Goal: Task Accomplishment & Management: Use online tool/utility

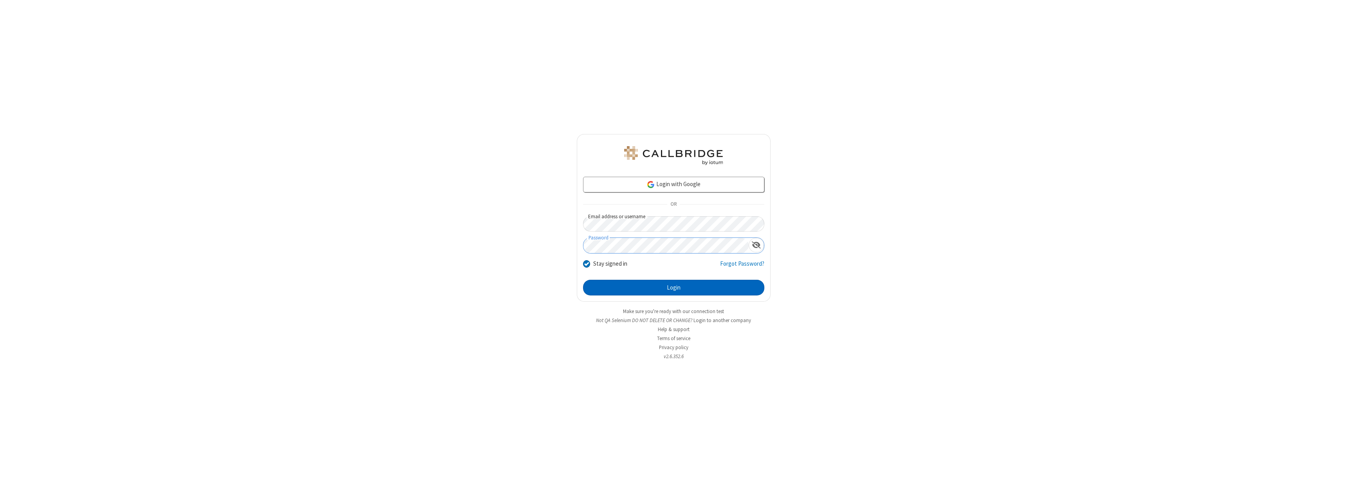
click at [674, 287] on button "Login" at bounding box center [673, 288] width 181 height 16
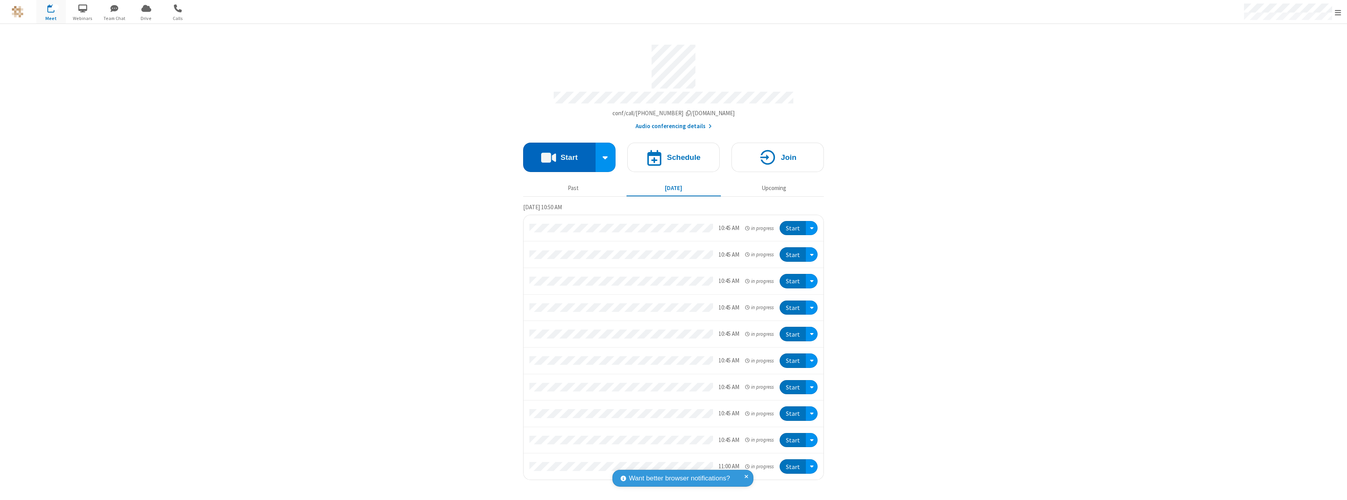
click at [559, 154] on button "Start" at bounding box center [559, 157] width 72 height 29
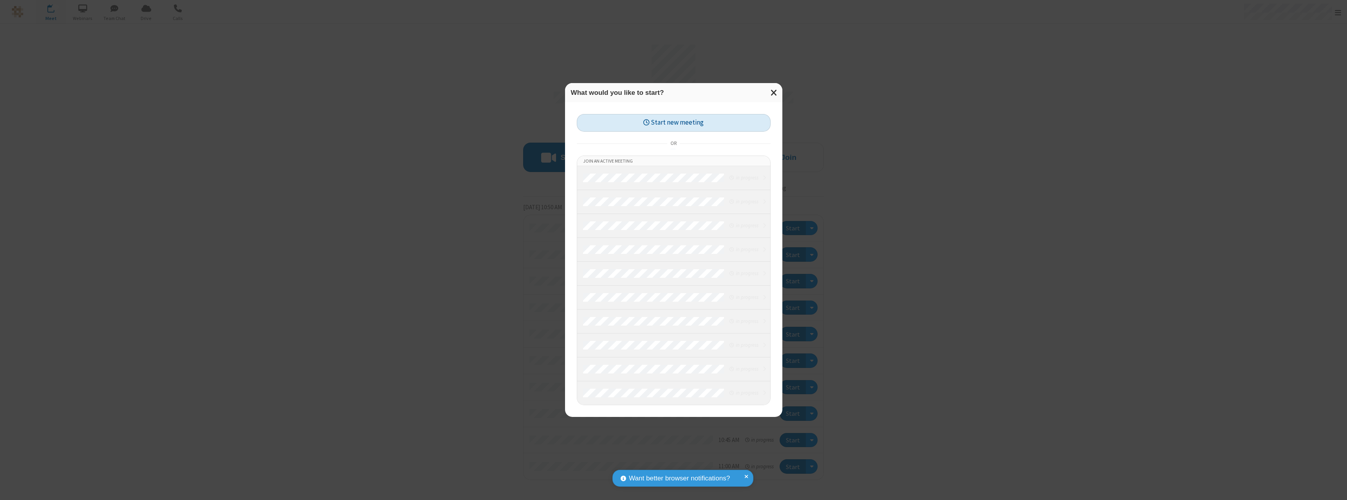
click at [674, 123] on button "Start new meeting" at bounding box center [674, 123] width 194 height 18
